Goal: Navigation & Orientation: Understand site structure

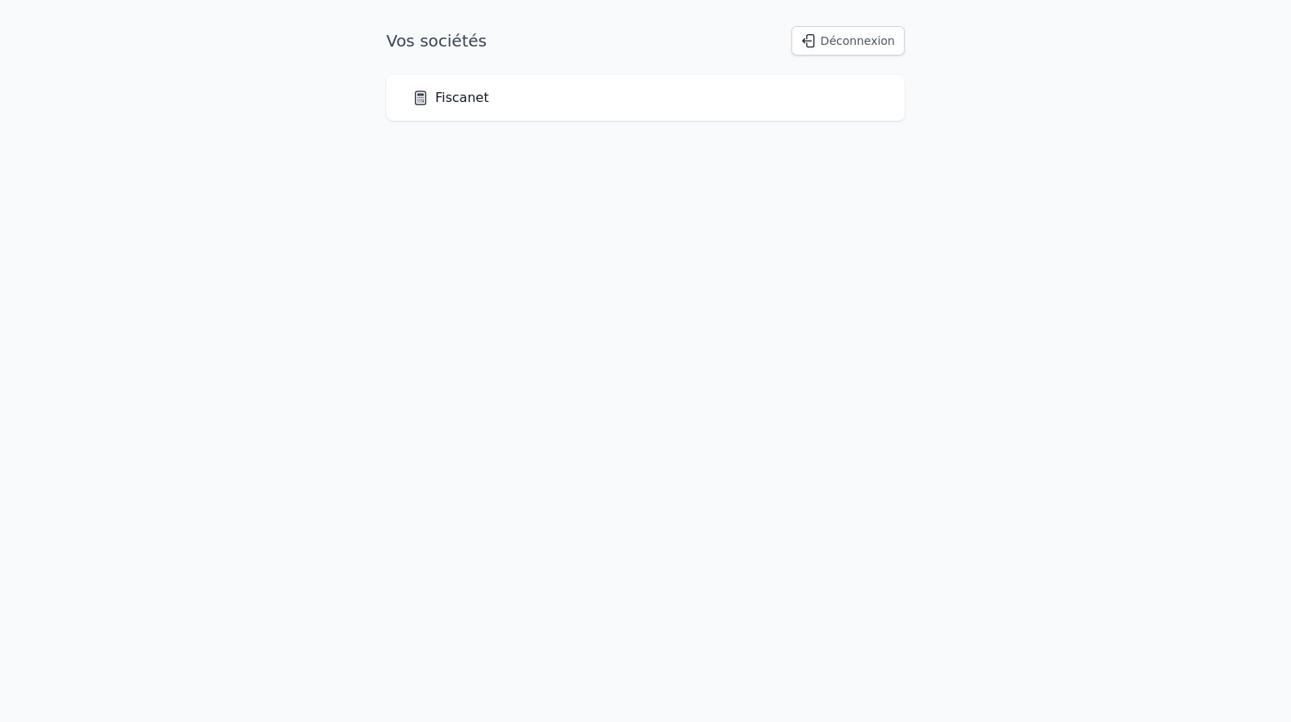
click at [446, 104] on link "Fiscanet" at bounding box center [451, 98] width 77 height 20
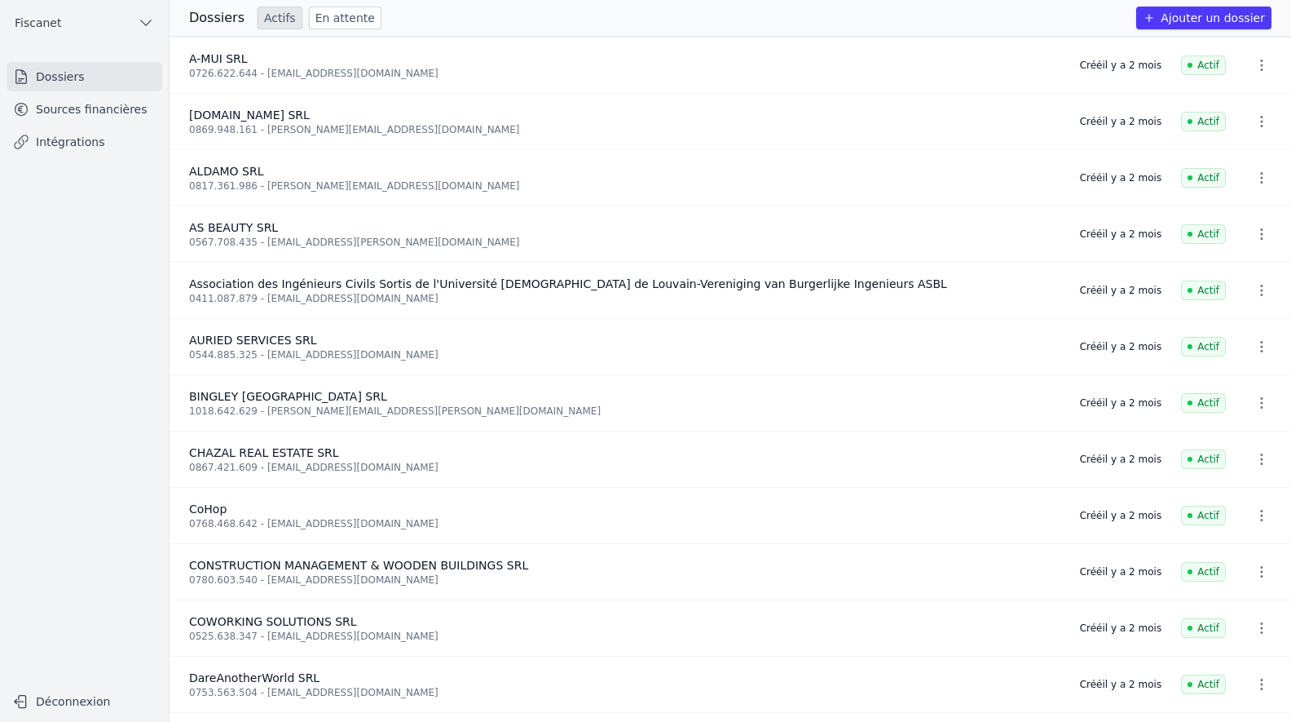
click at [335, 22] on link "En attente" at bounding box center [345, 18] width 73 height 23
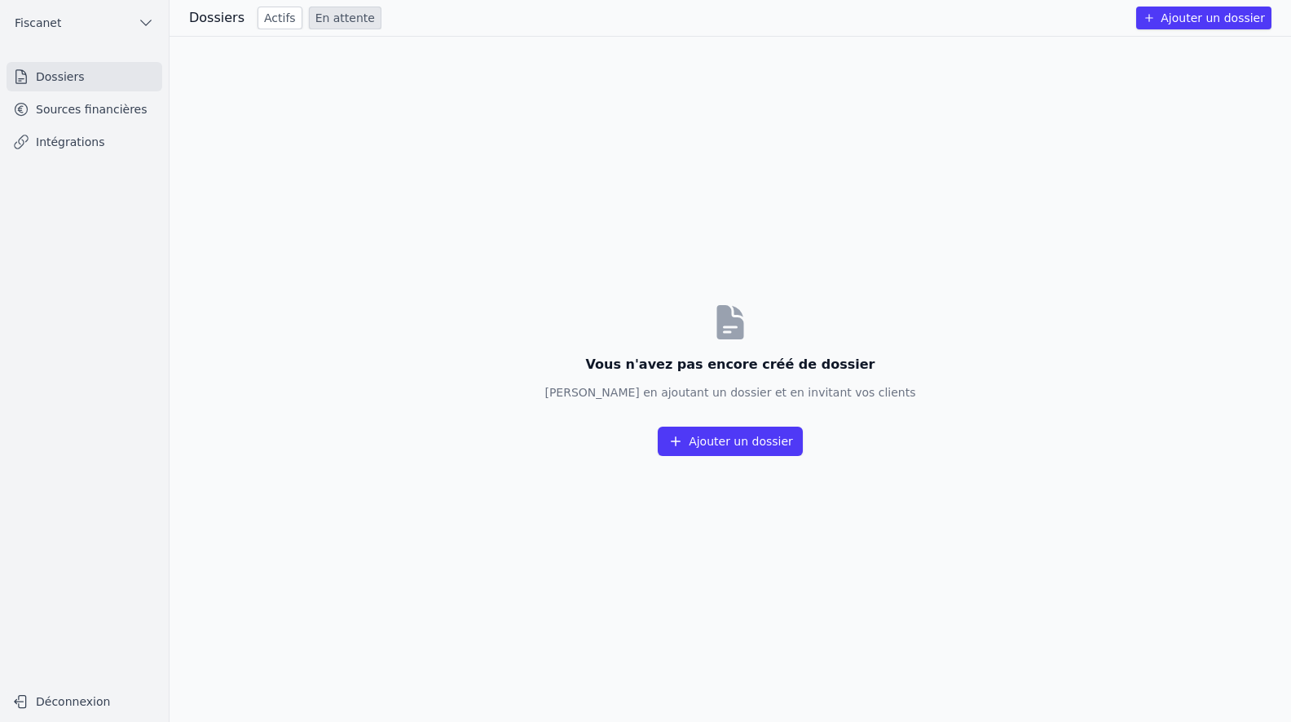
click at [104, 105] on link "Sources financières" at bounding box center [85, 109] width 156 height 29
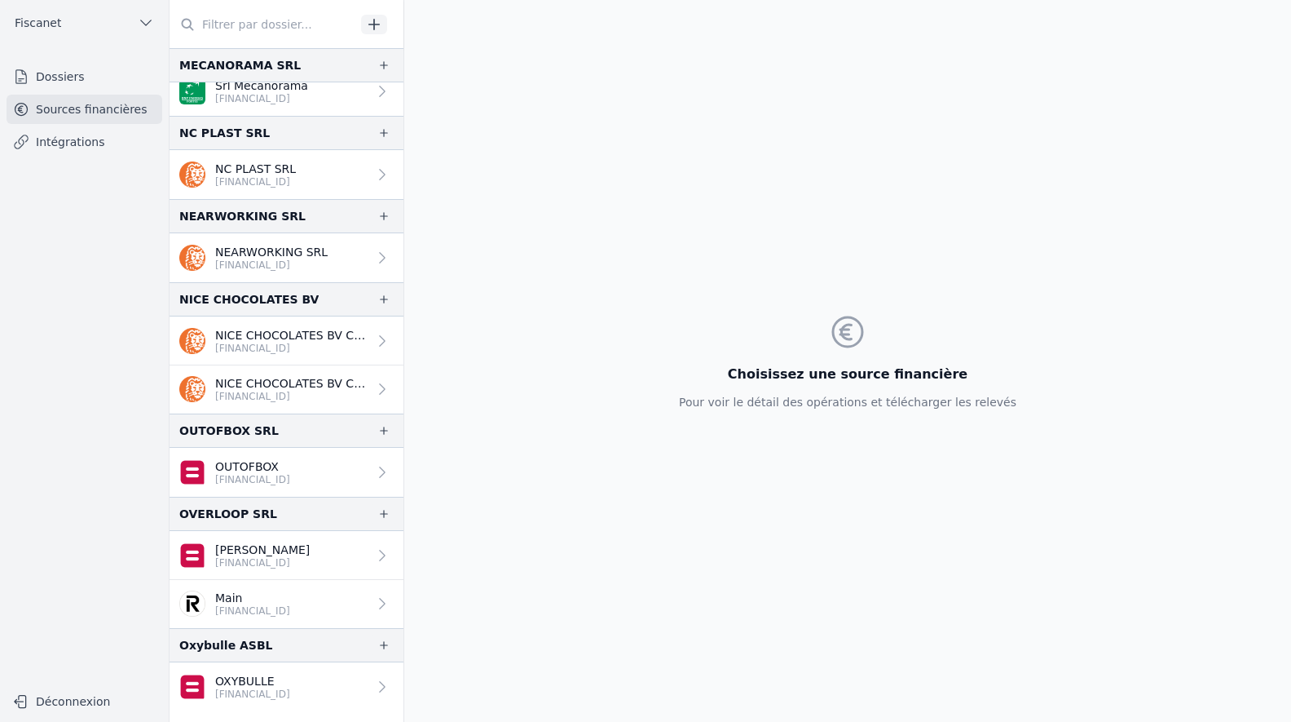
scroll to position [2364, 0]
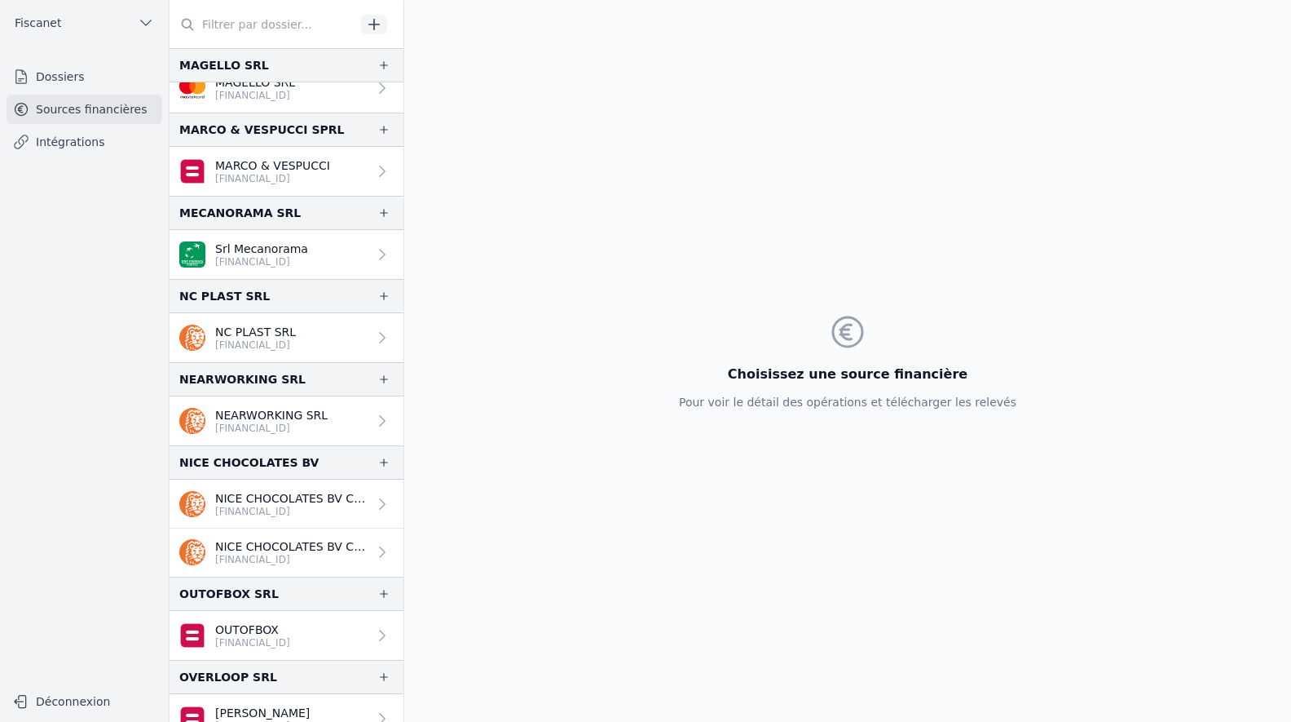
click at [46, 82] on link "Dossiers" at bounding box center [85, 76] width 156 height 29
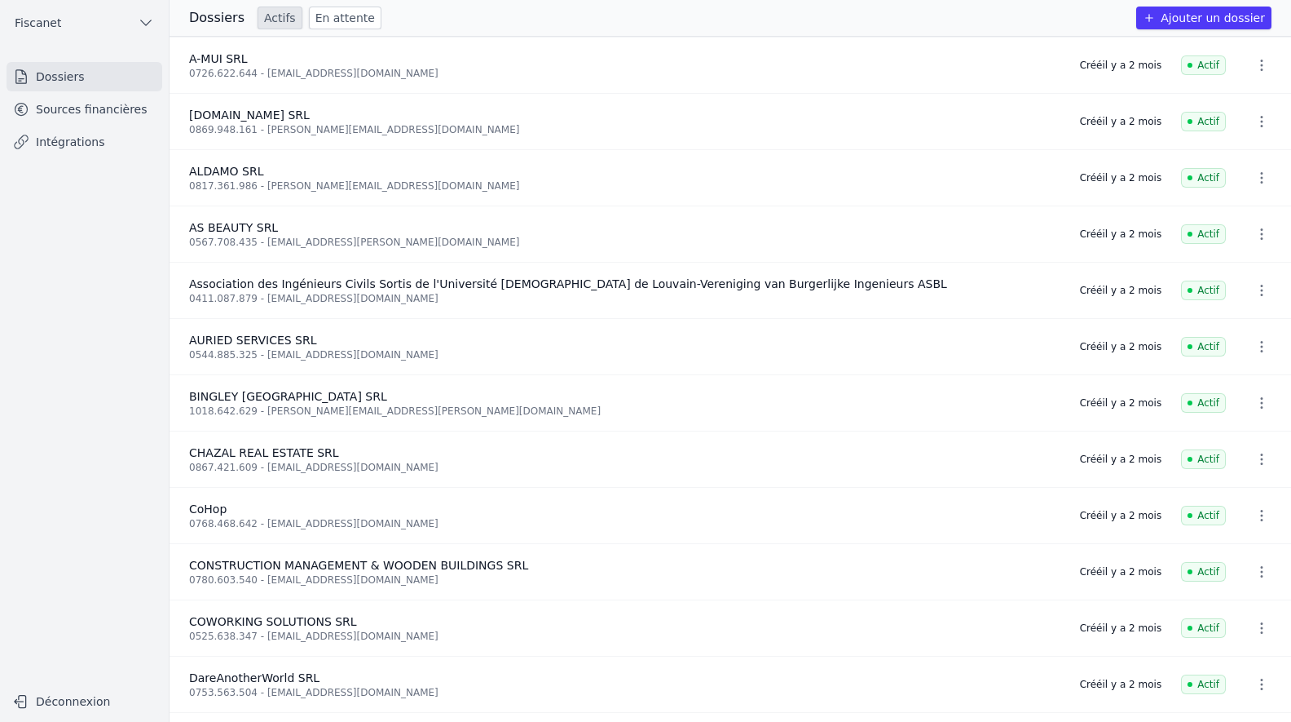
click at [327, 22] on link "En attente" at bounding box center [345, 18] width 73 height 23
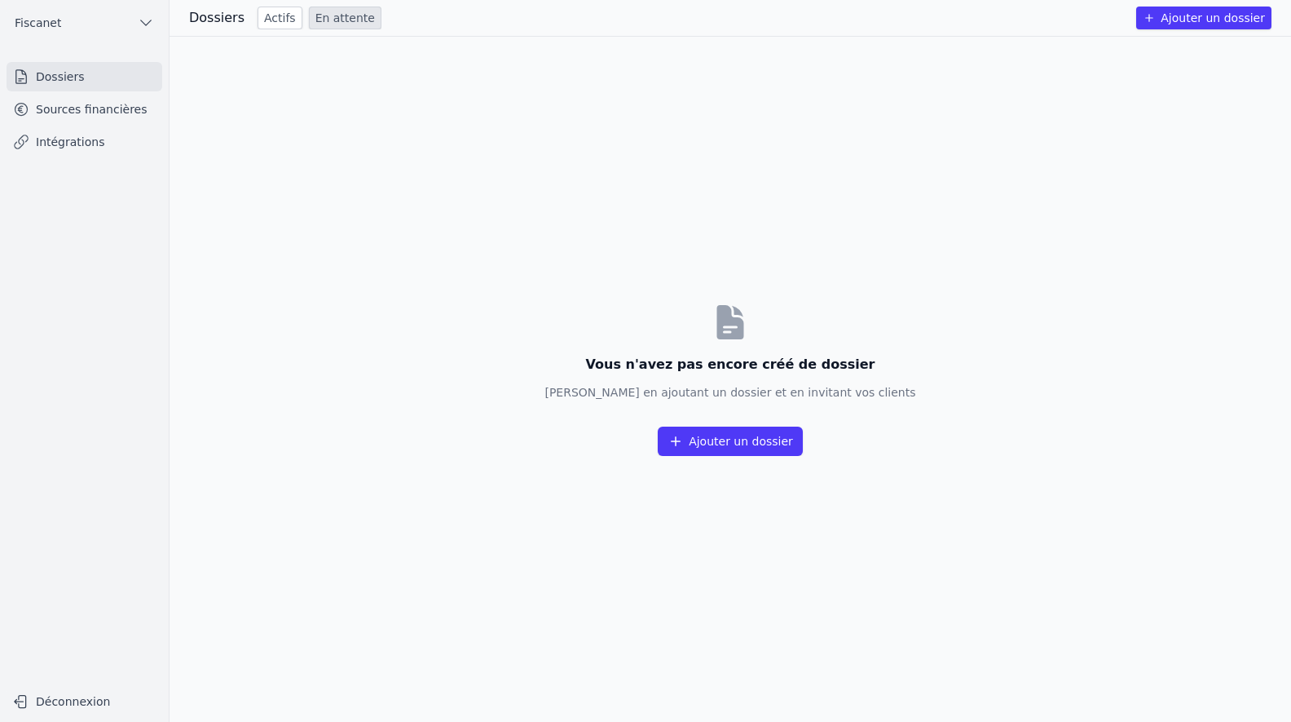
click at [262, 20] on link "Actifs" at bounding box center [280, 18] width 45 height 23
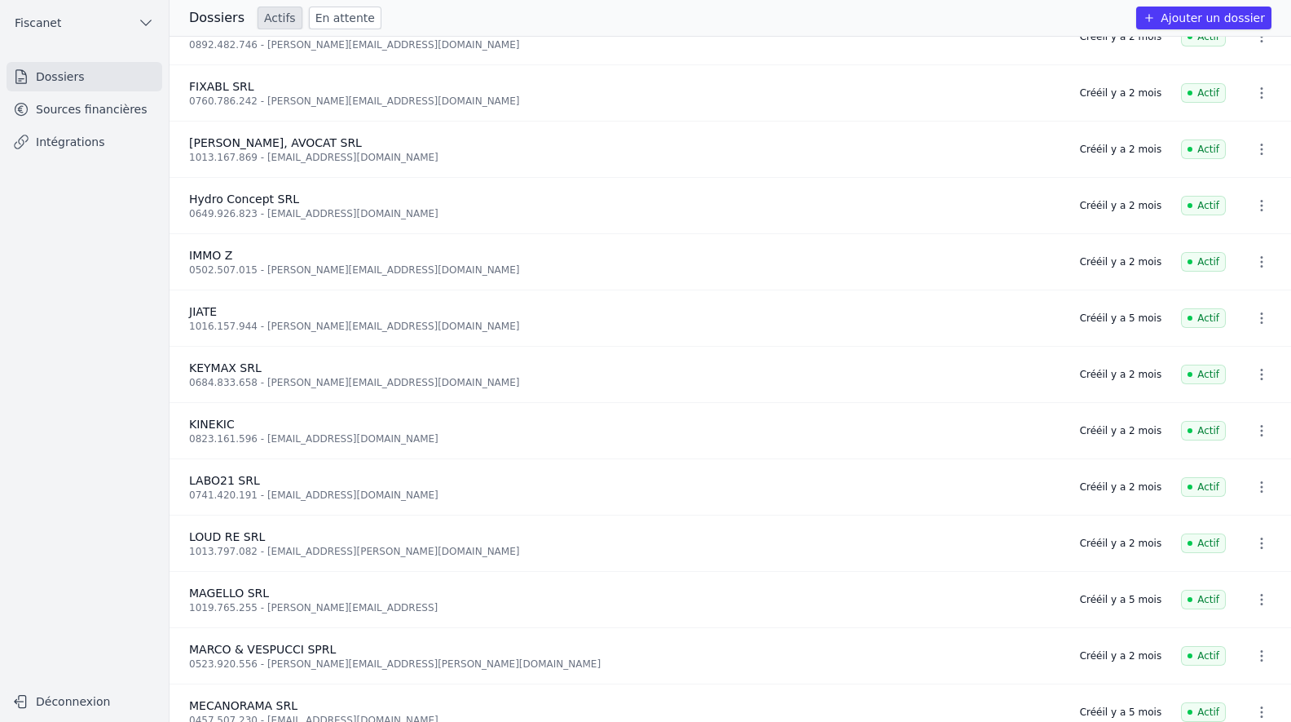
scroll to position [1141, 0]
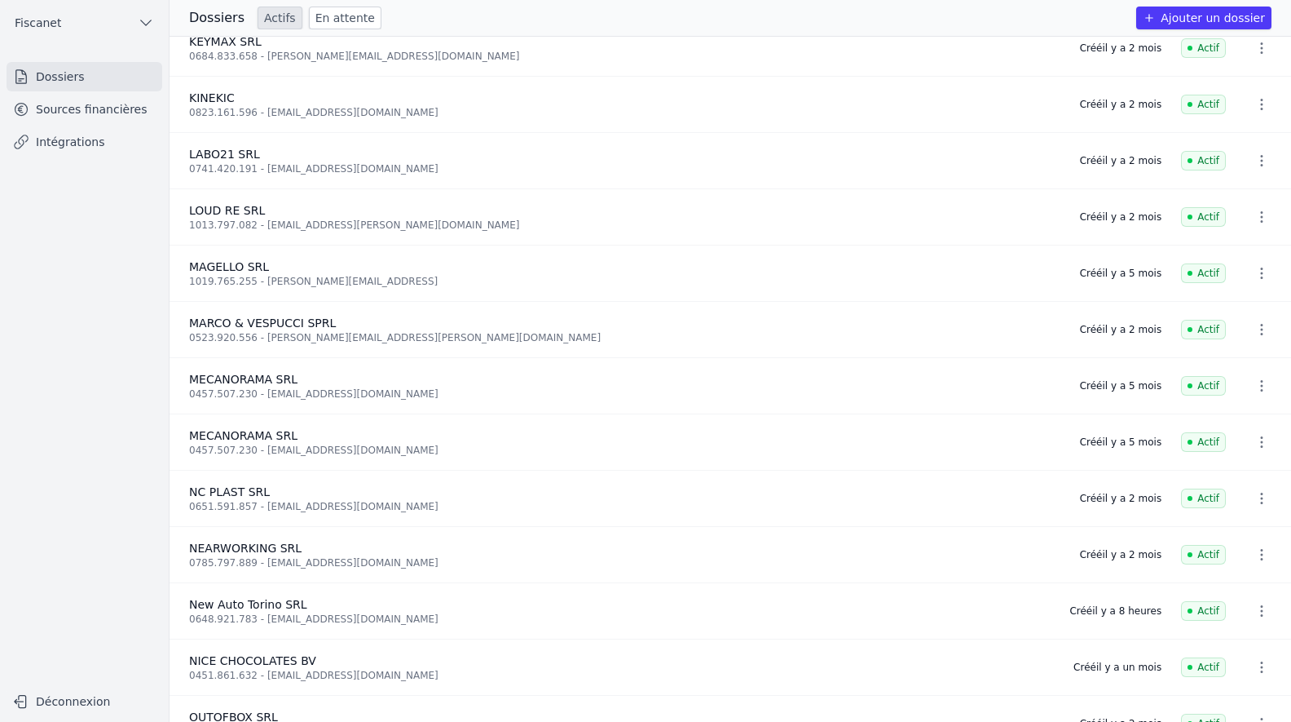
click at [80, 138] on link "Intégrations" at bounding box center [85, 141] width 156 height 29
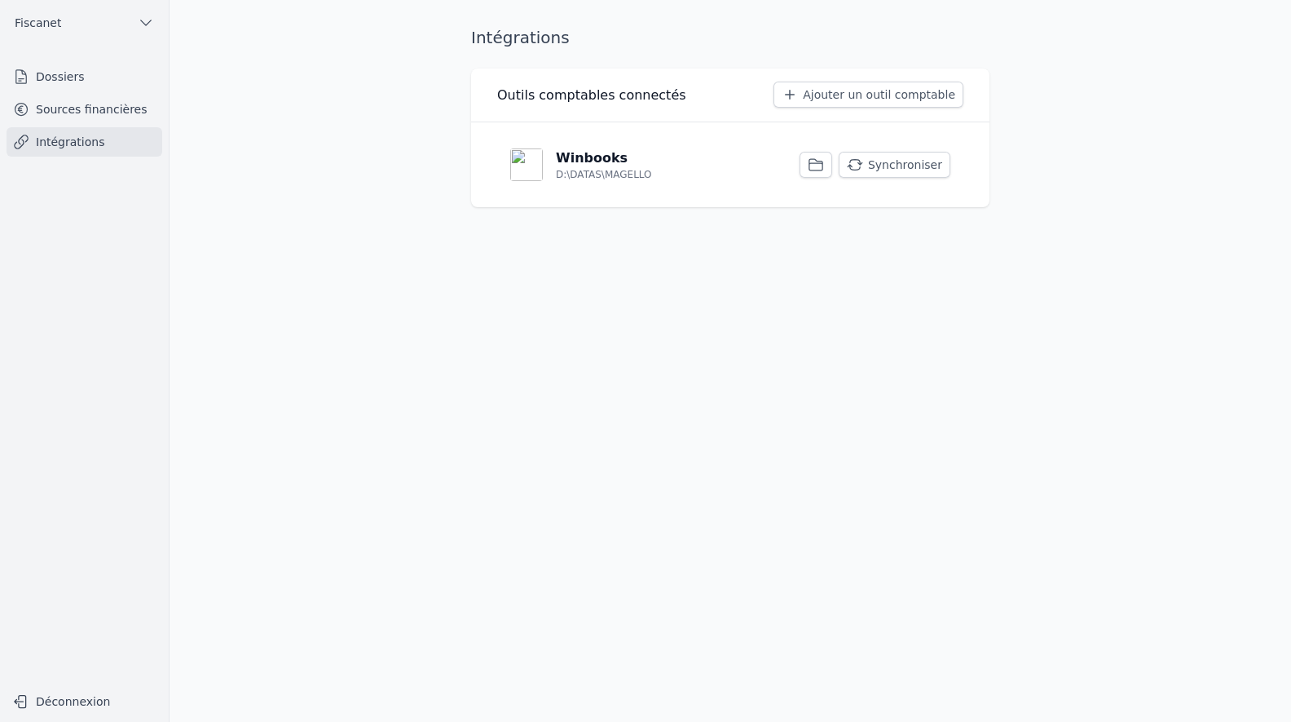
click at [80, 108] on link "Sources financières" at bounding box center [85, 109] width 156 height 29
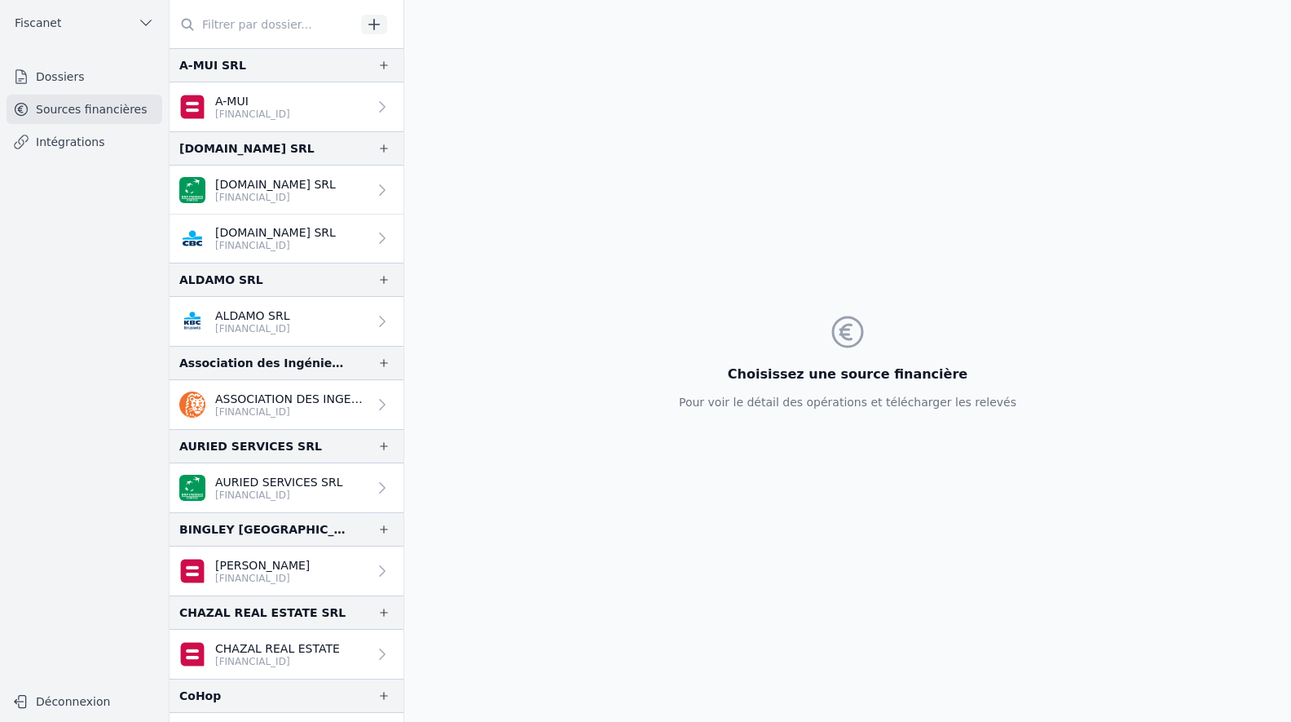
click at [74, 67] on link "Dossiers" at bounding box center [85, 76] width 156 height 29
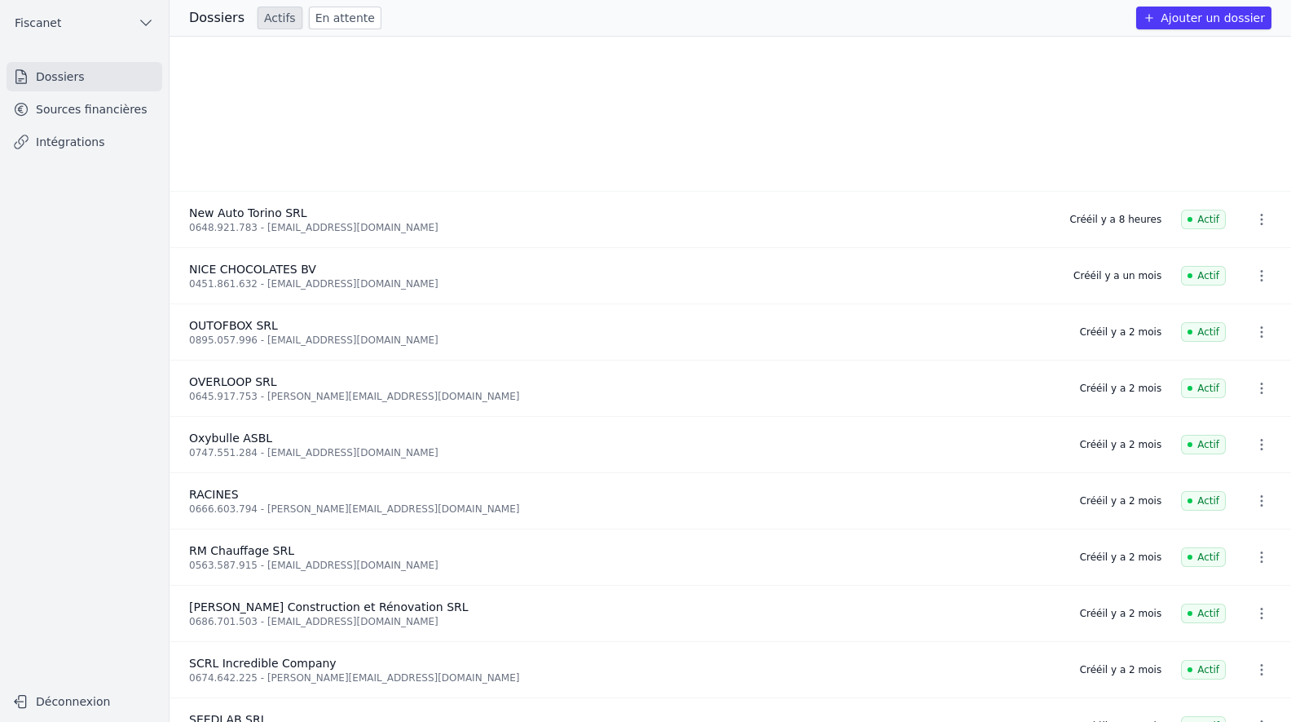
scroll to position [1451, 0]
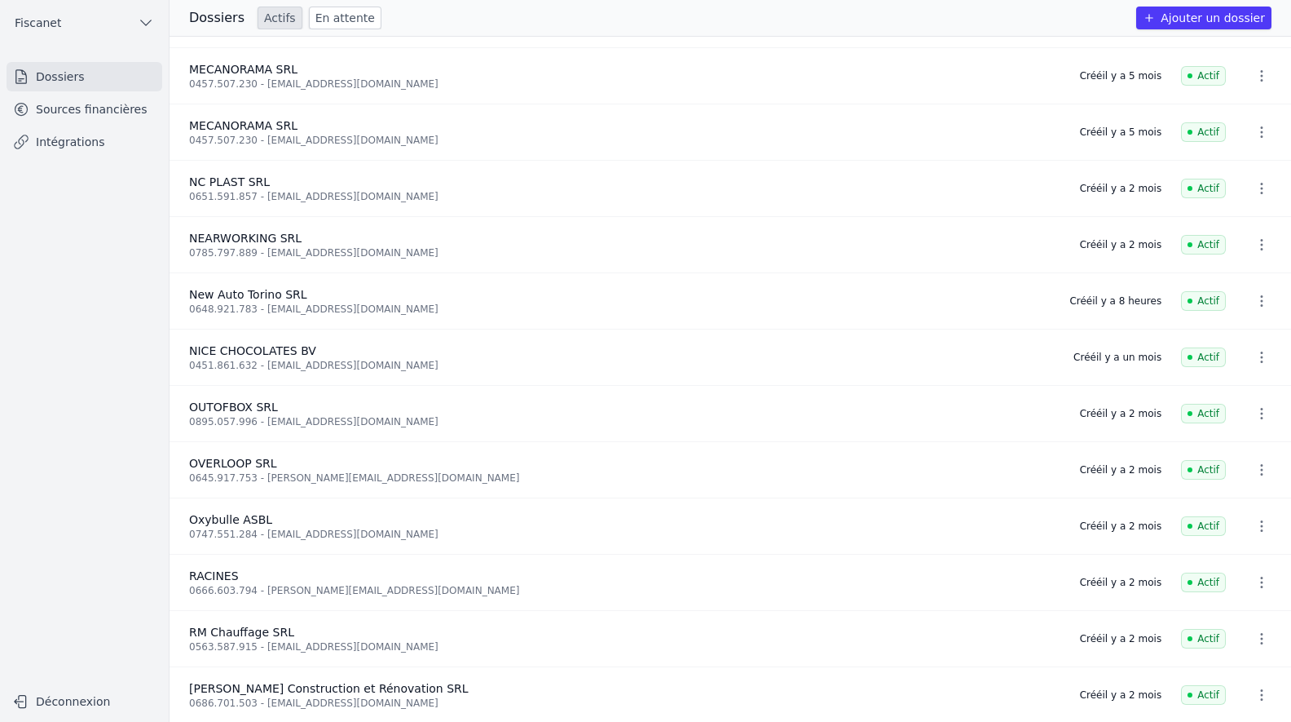
click at [1254, 300] on icon "button" at bounding box center [1262, 301] width 16 height 16
click at [950, 317] on div at bounding box center [645, 361] width 1291 height 722
click at [63, 111] on link "Sources financières" at bounding box center [85, 109] width 156 height 29
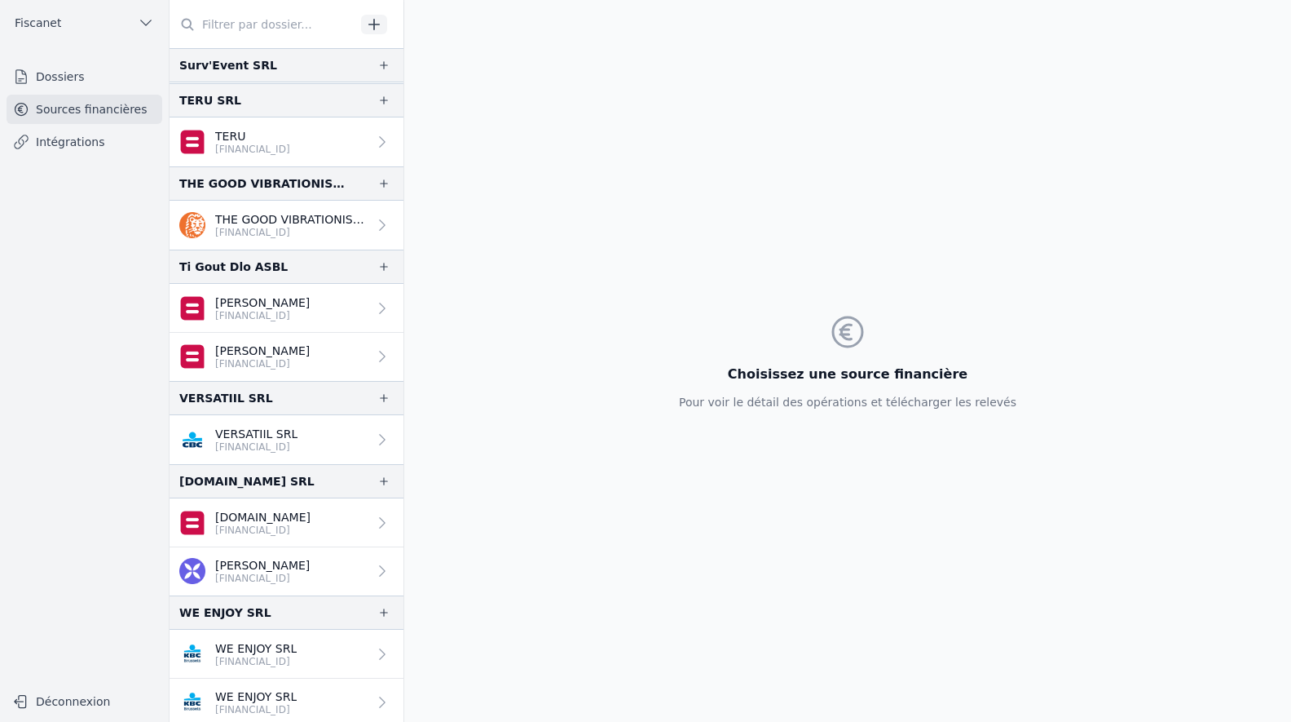
scroll to position [3803, 0]
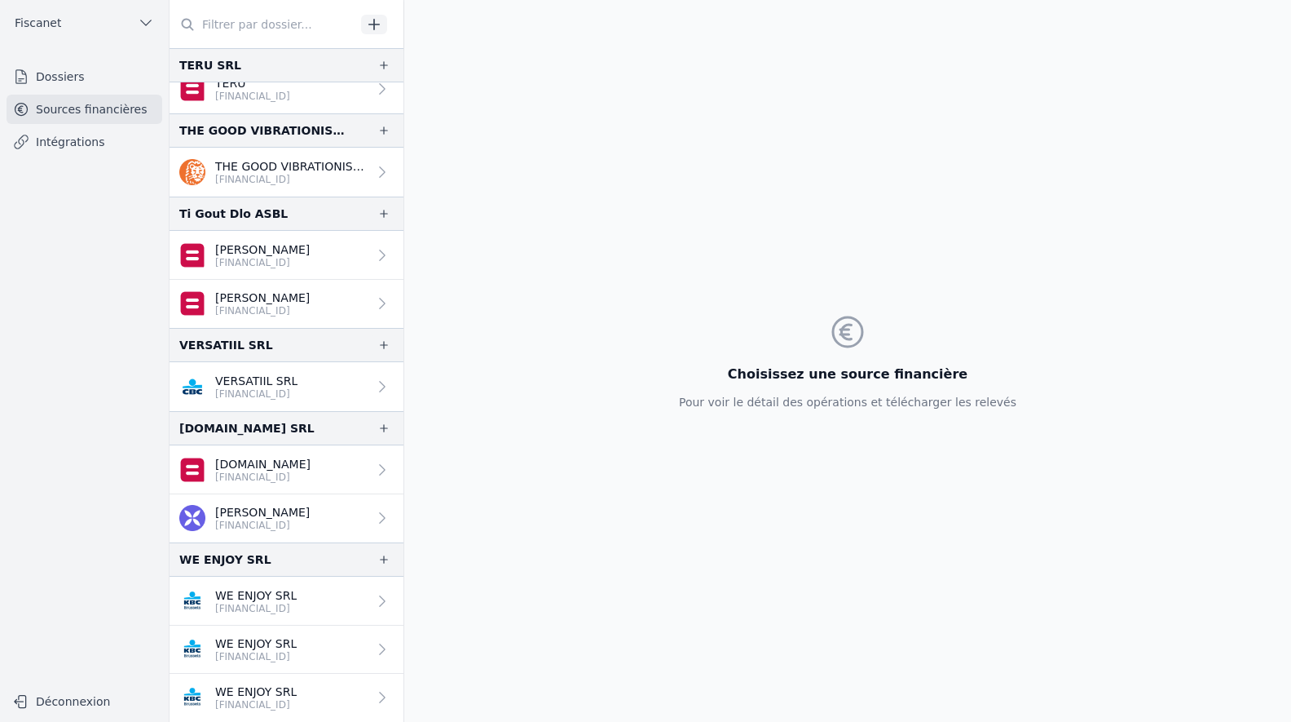
click at [69, 74] on link "Dossiers" at bounding box center [85, 76] width 156 height 29
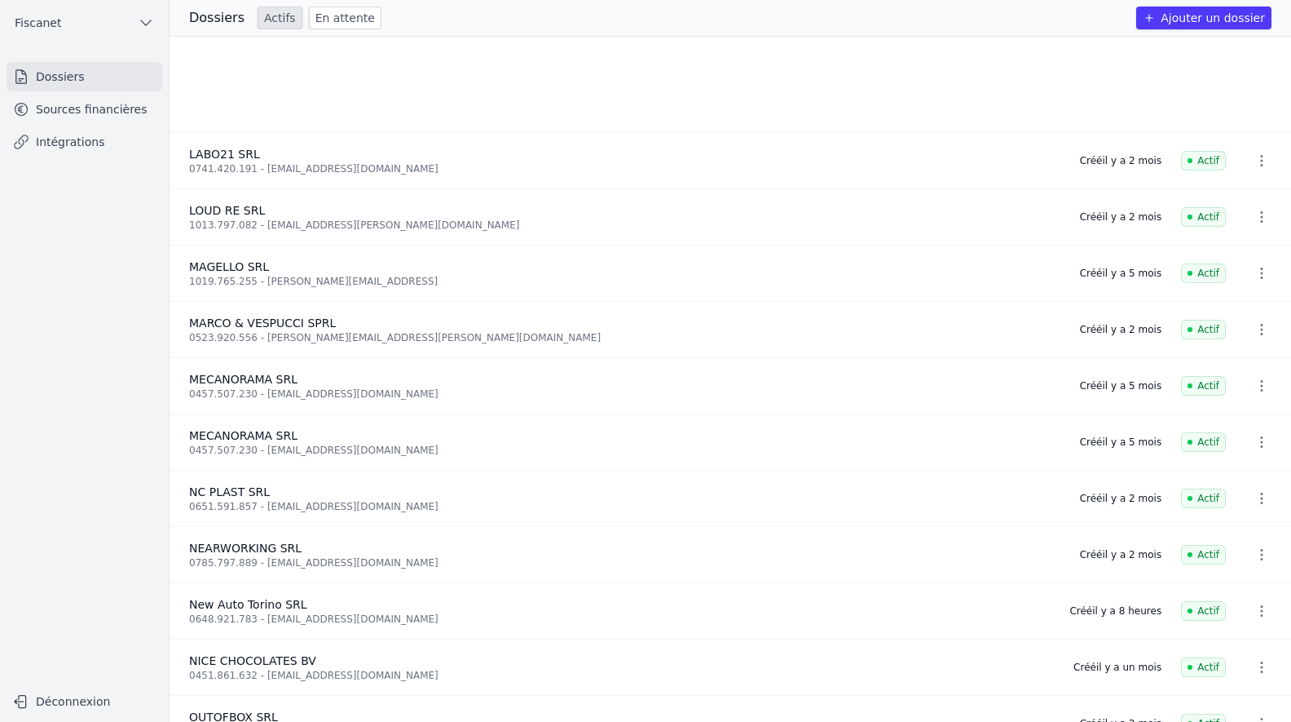
scroll to position [1305, 0]
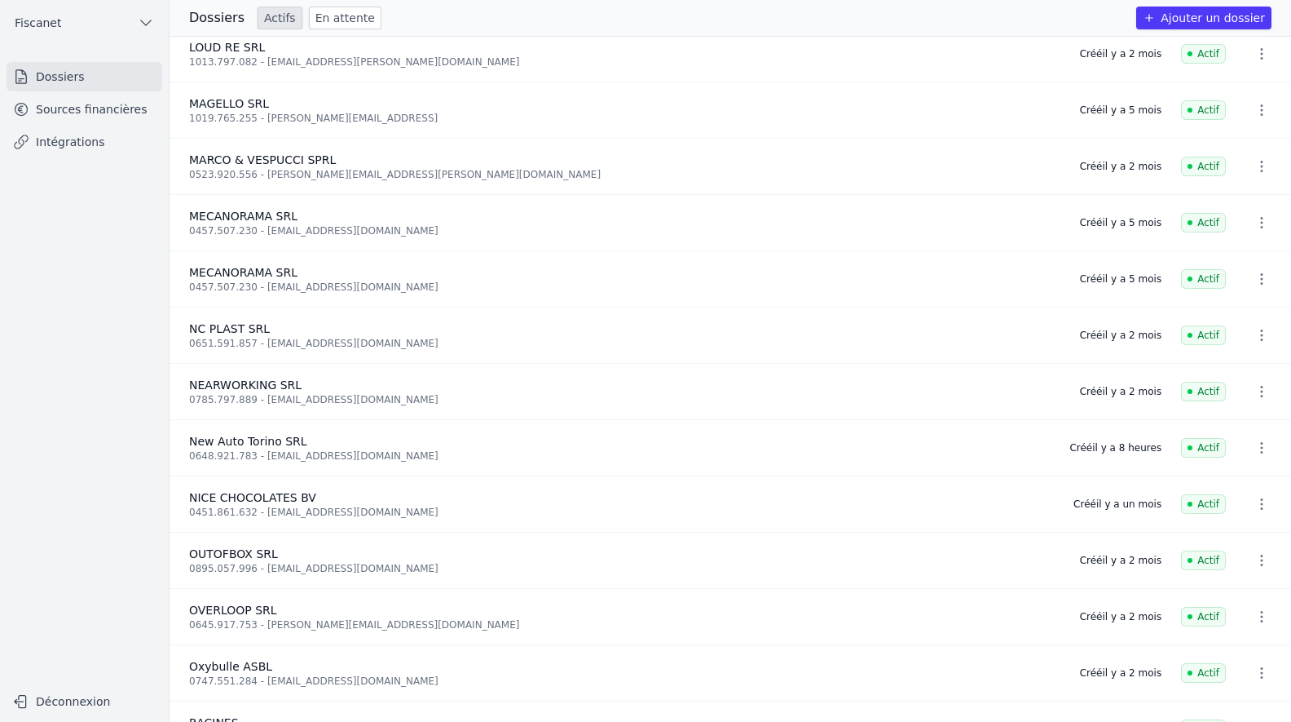
click at [1254, 446] on icon "button" at bounding box center [1262, 447] width 16 height 16
click at [1077, 451] on div at bounding box center [645, 361] width 1291 height 722
click at [1258, 449] on icon "button" at bounding box center [1262, 447] width 16 height 16
click at [799, 447] on div at bounding box center [645, 361] width 1291 height 722
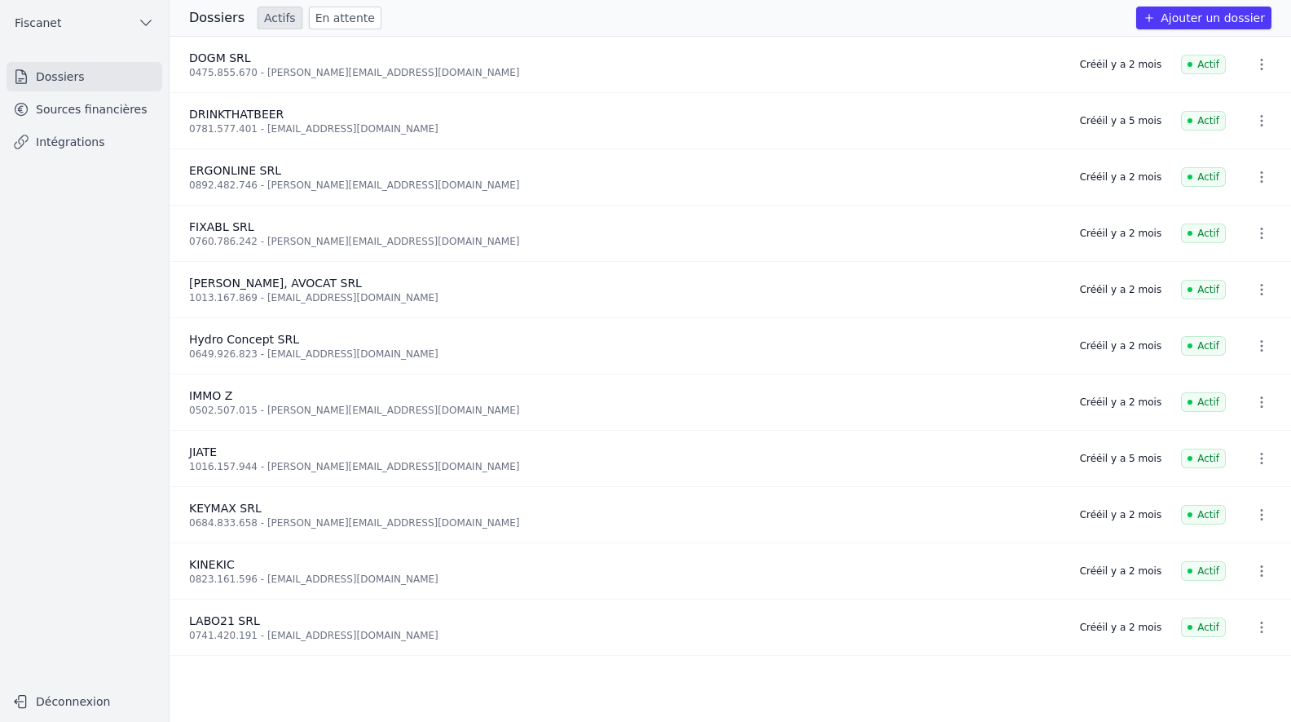
scroll to position [512, 0]
